Goal: Find specific page/section: Find specific page/section

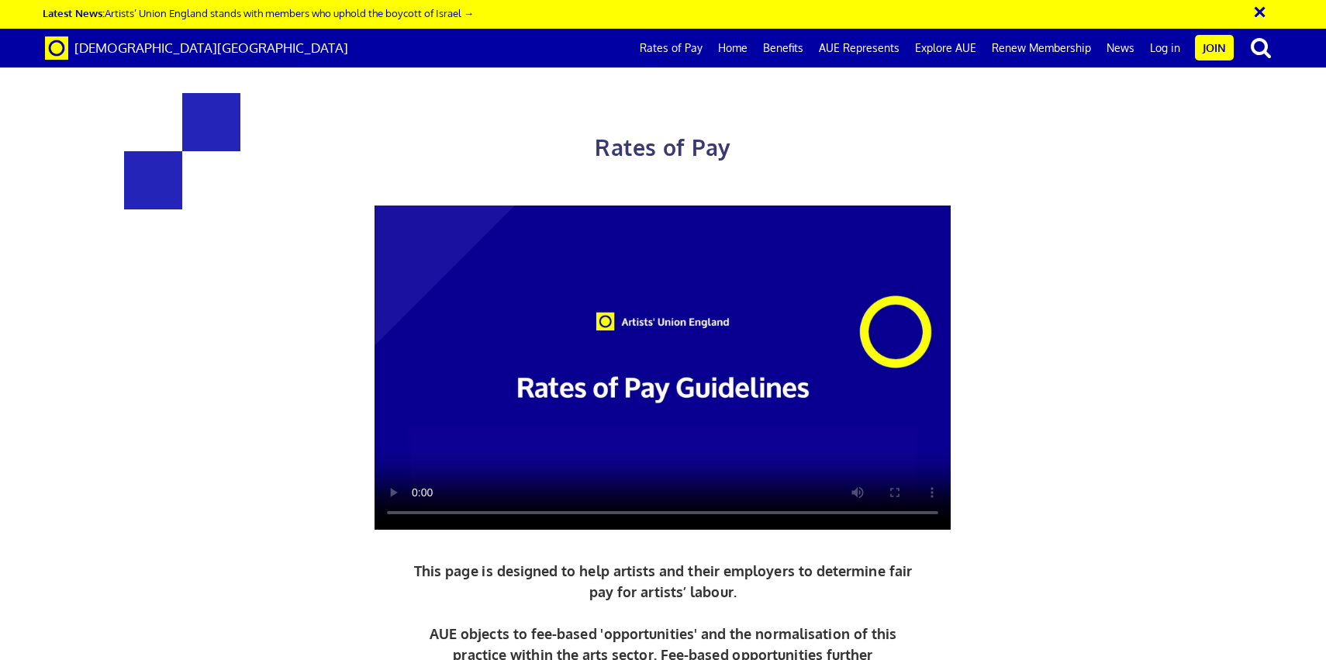
scroll to position [0, 17]
click at [786, 56] on link "Benefits" at bounding box center [783, 48] width 56 height 39
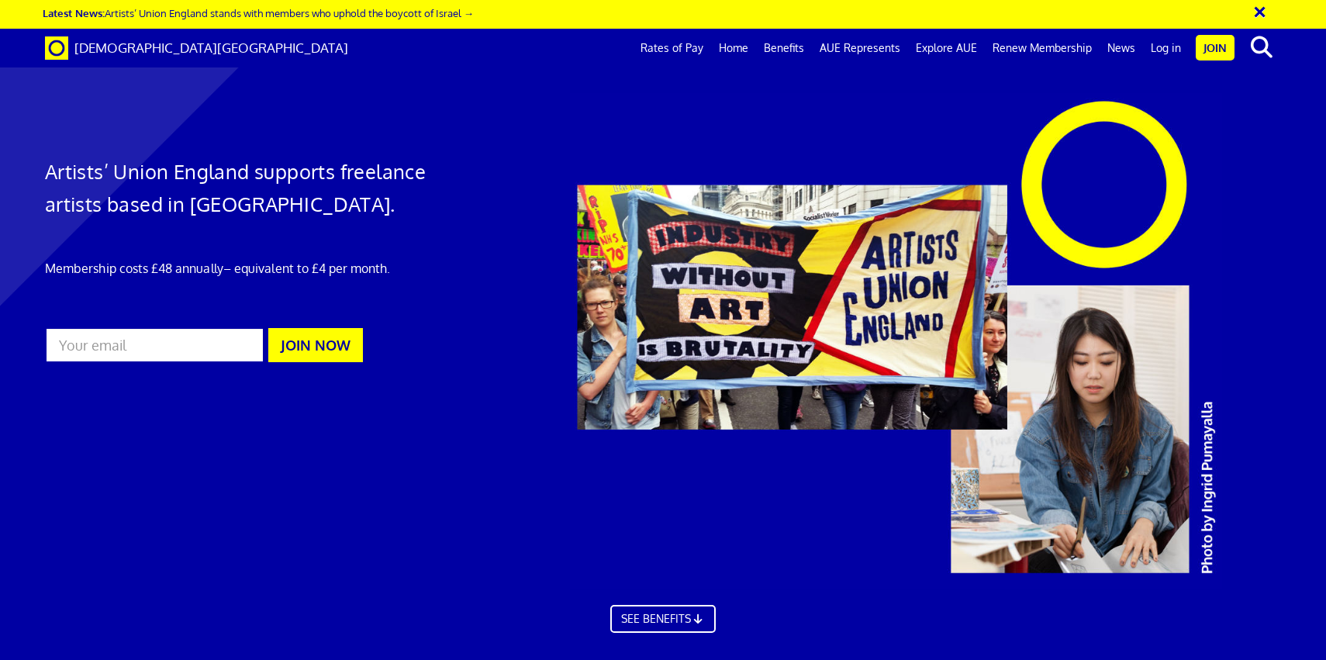
scroll to position [0, 17]
click at [709, 43] on link "Rates of Pay" at bounding box center [672, 48] width 78 height 39
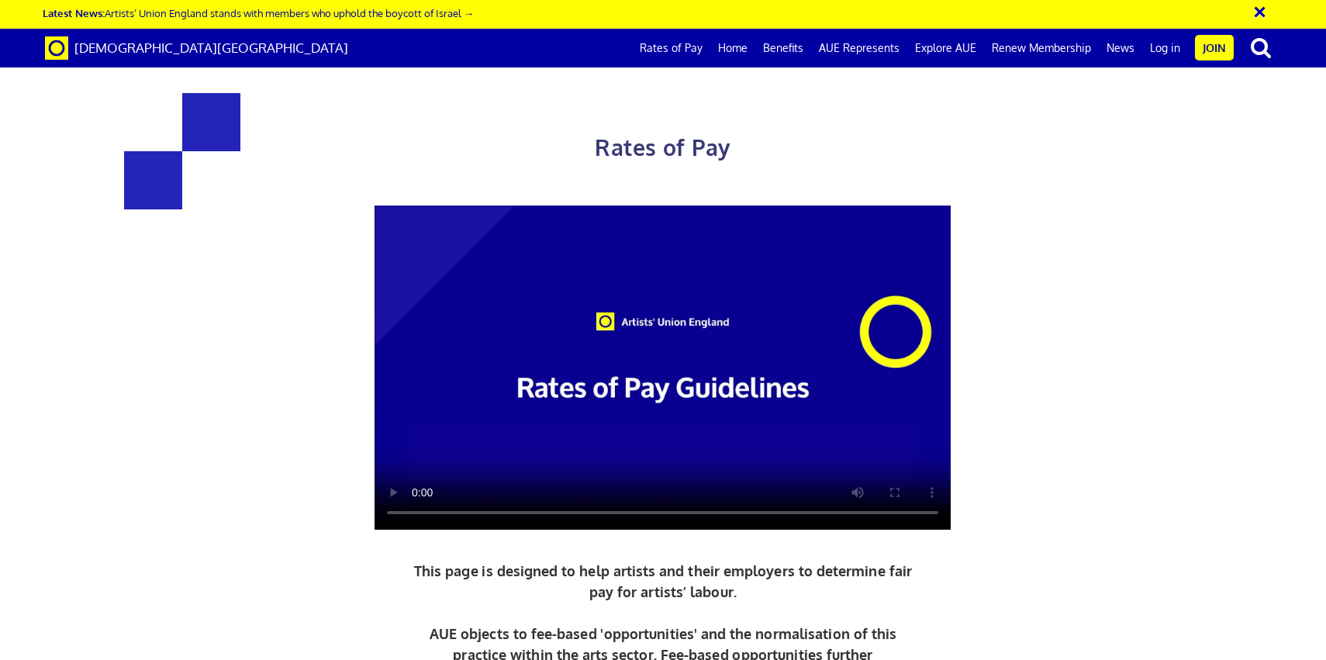
scroll to position [690, 0]
